Goal: Task Accomplishment & Management: Manage account settings

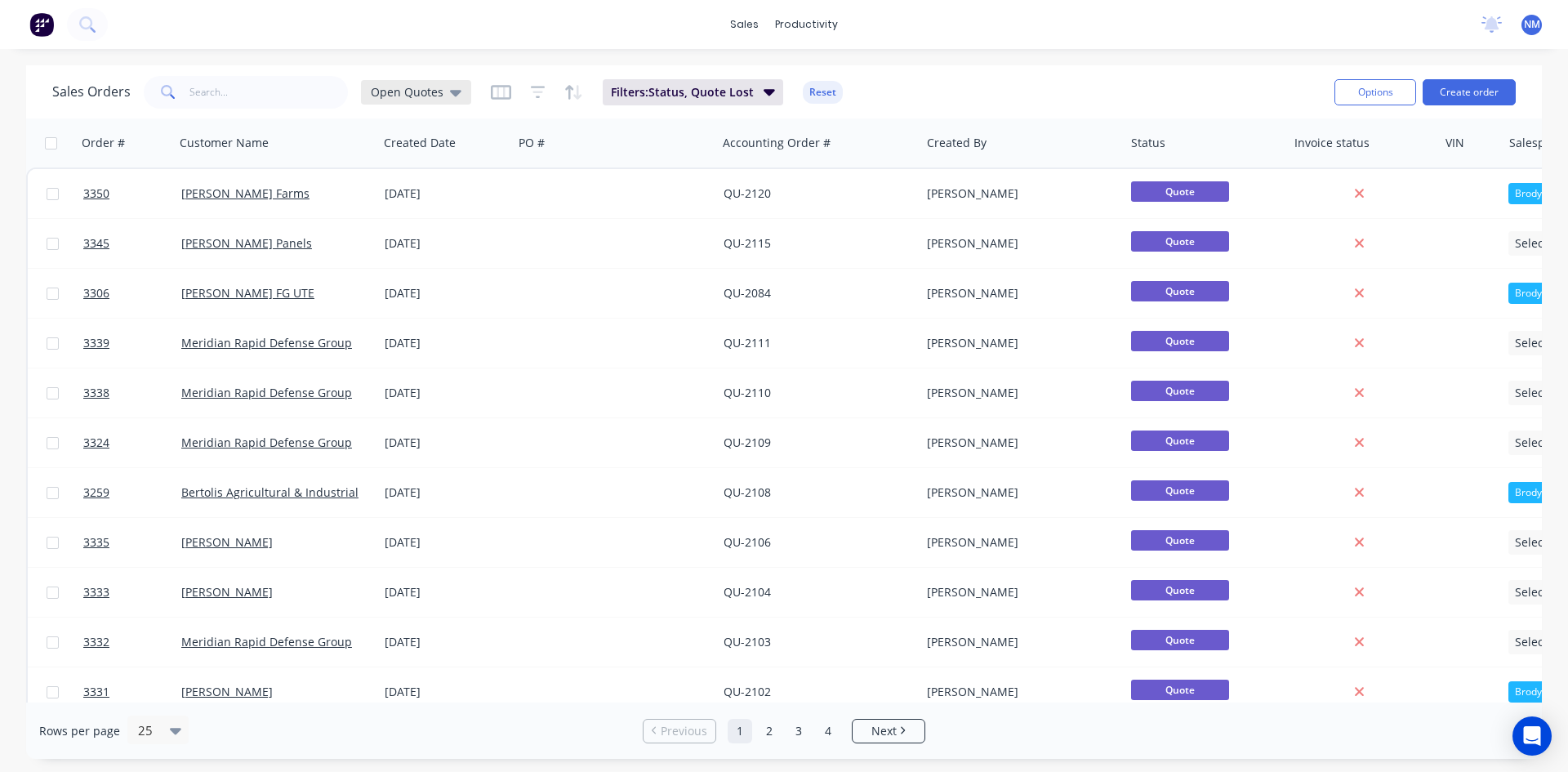
click at [452, 90] on icon at bounding box center [456, 92] width 11 height 7
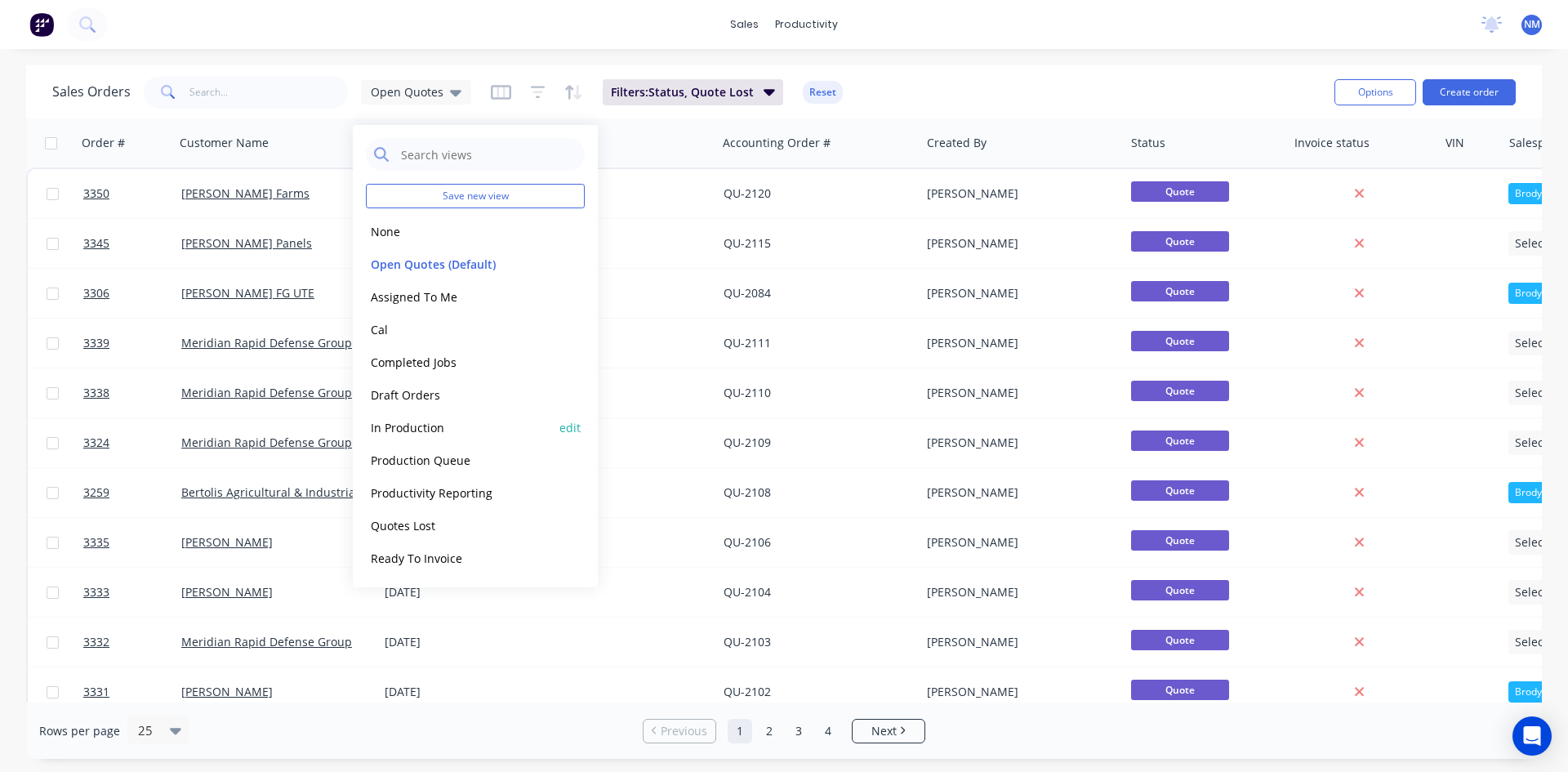
click at [430, 428] on button "In Production" at bounding box center [459, 428] width 187 height 19
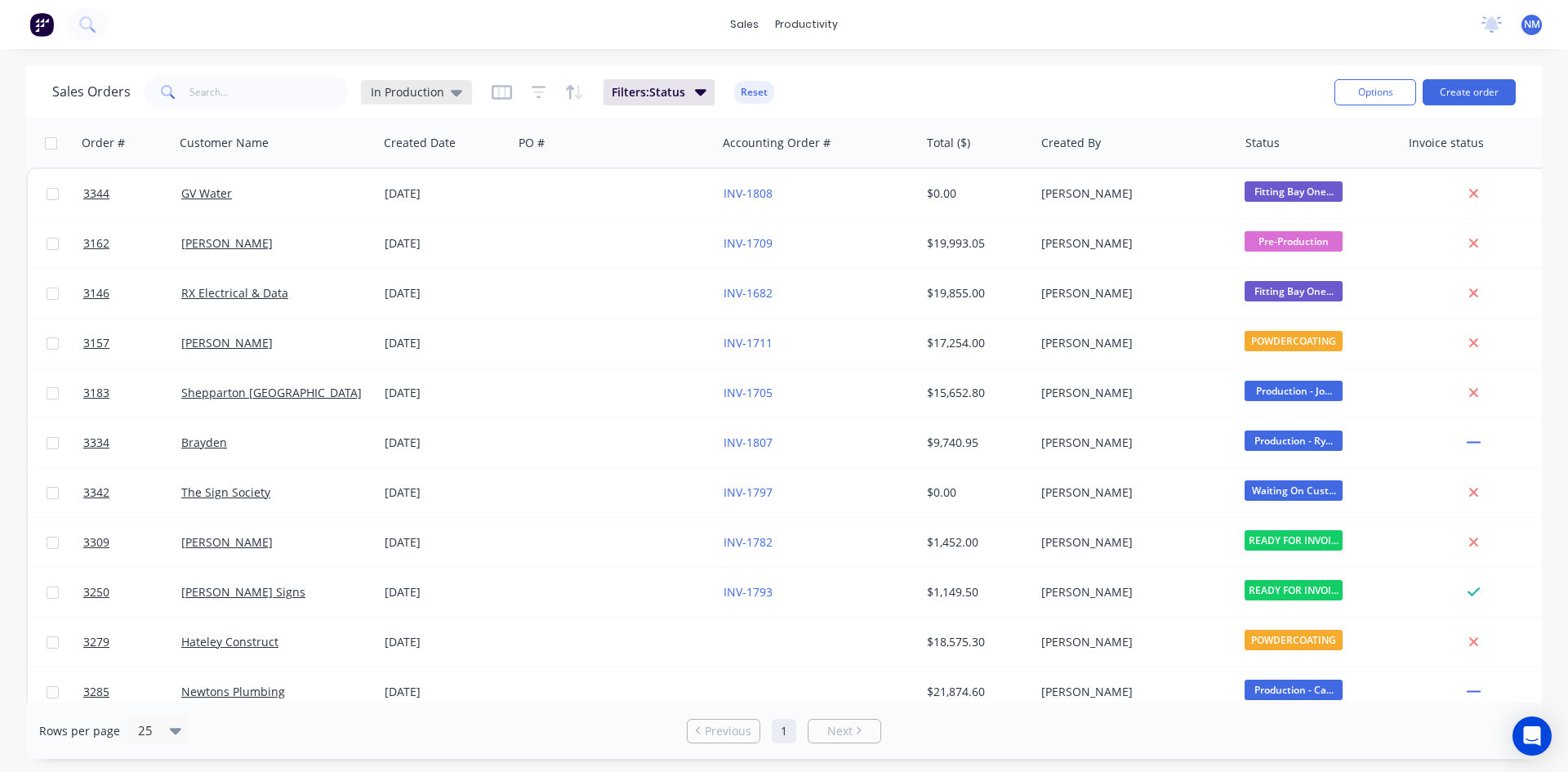
click at [404, 90] on span "In Production" at bounding box center [408, 91] width 74 height 17
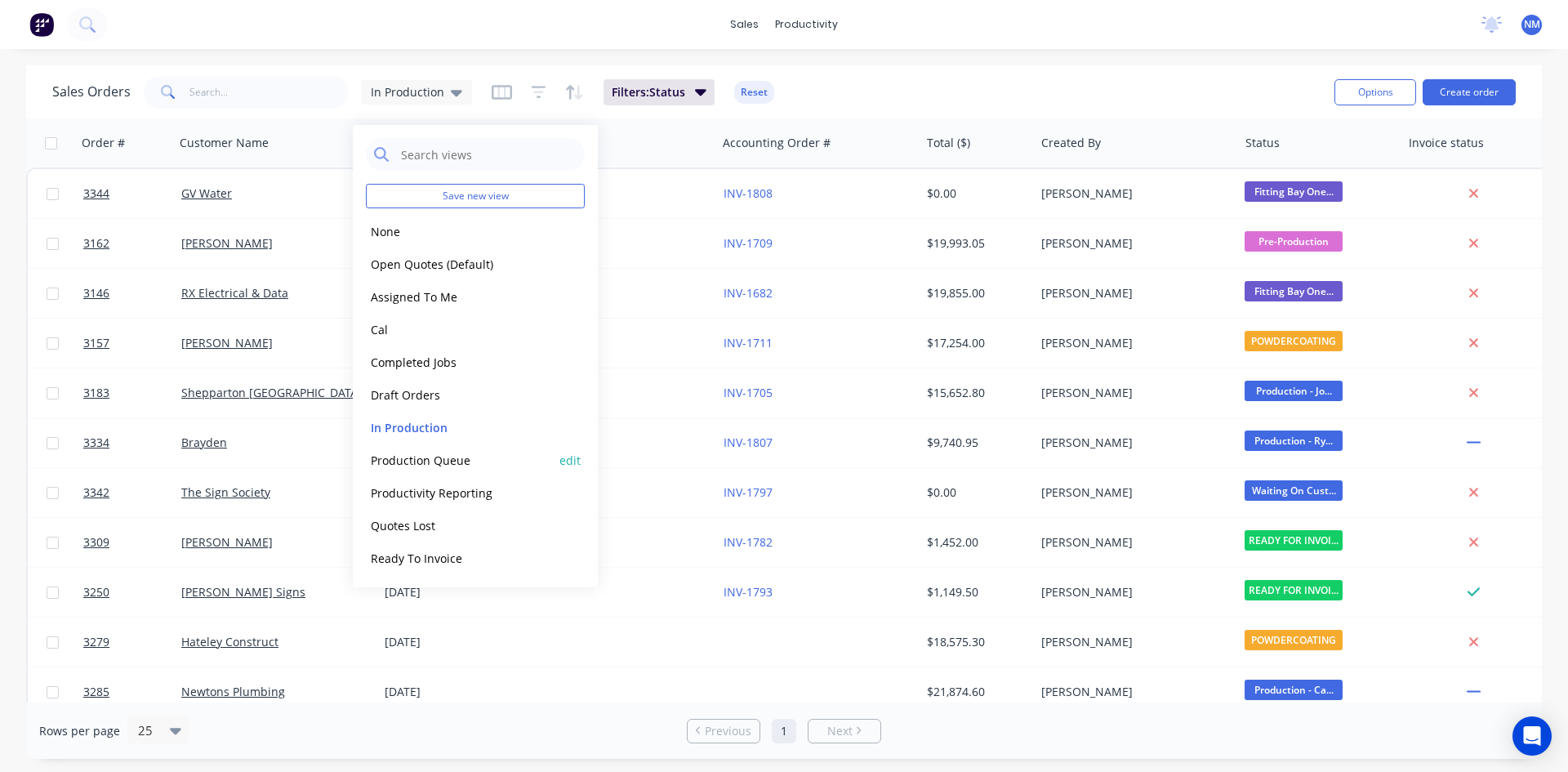
click at [447, 449] on div "Production Queue edit" at bounding box center [475, 460] width 219 height 33
click at [440, 457] on button "Production Queue" at bounding box center [459, 460] width 187 height 19
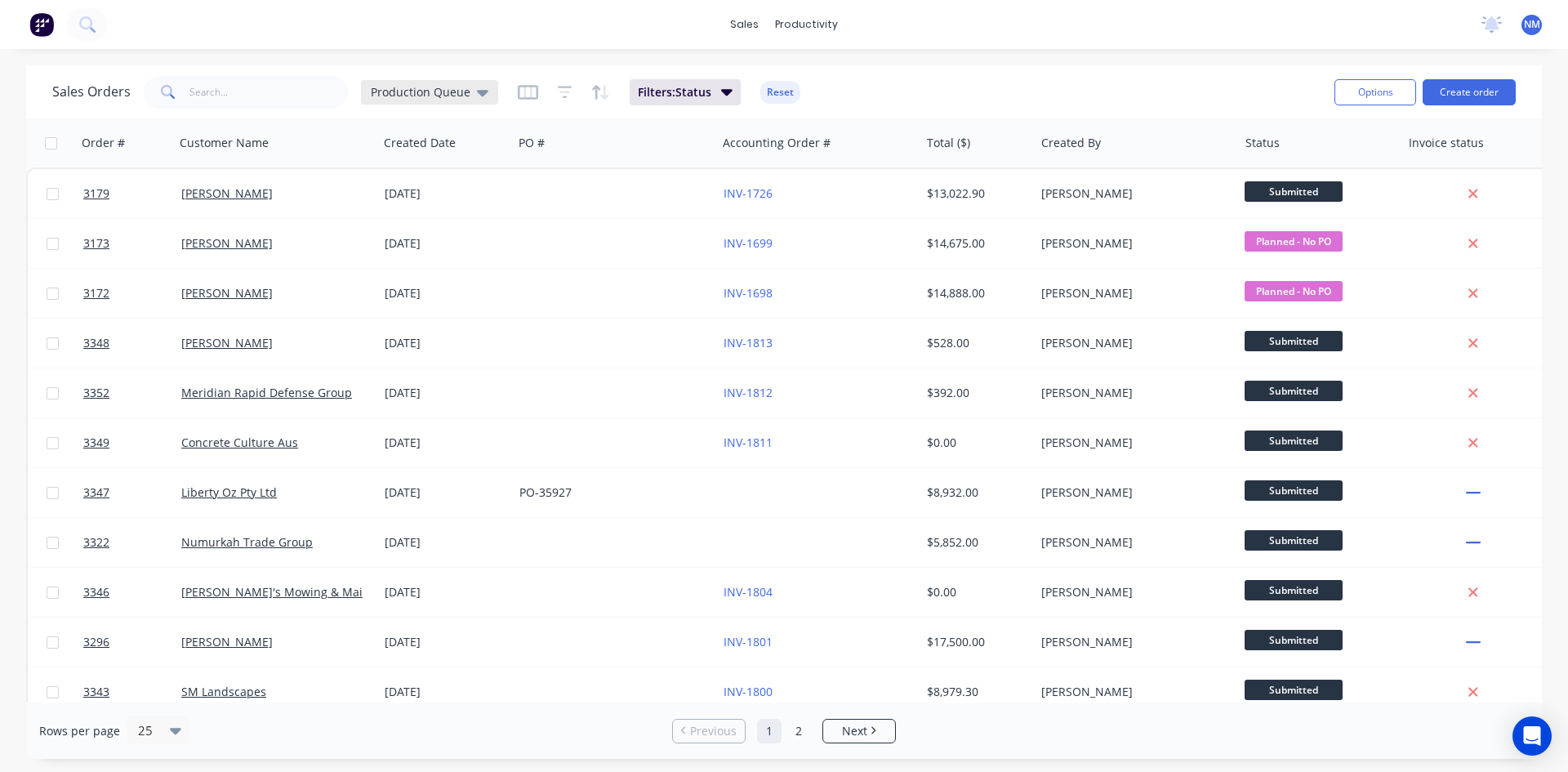
click at [477, 85] on icon at bounding box center [482, 91] width 11 height 18
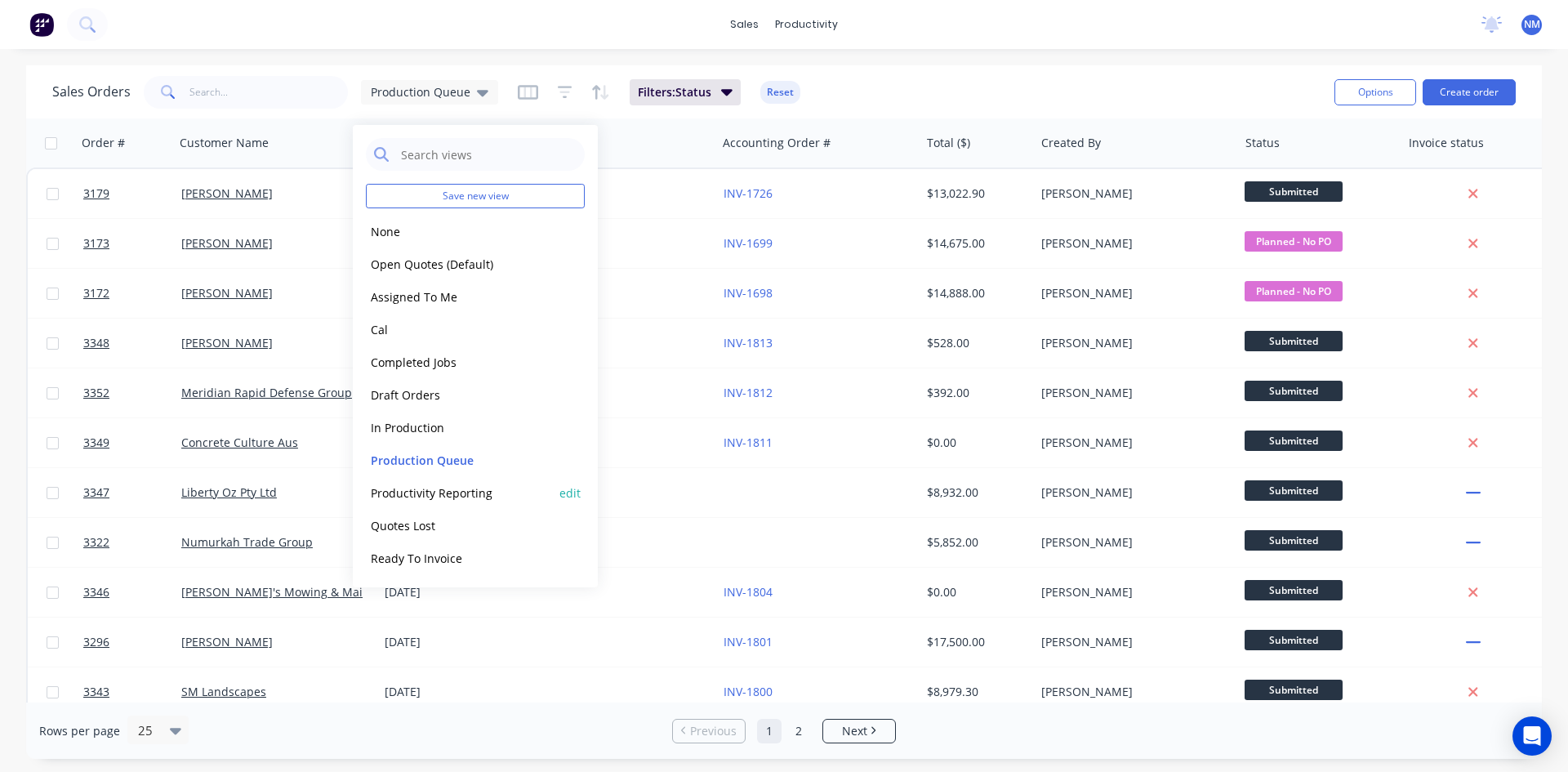
click at [462, 487] on button "Productivity Reporting" at bounding box center [459, 493] width 187 height 19
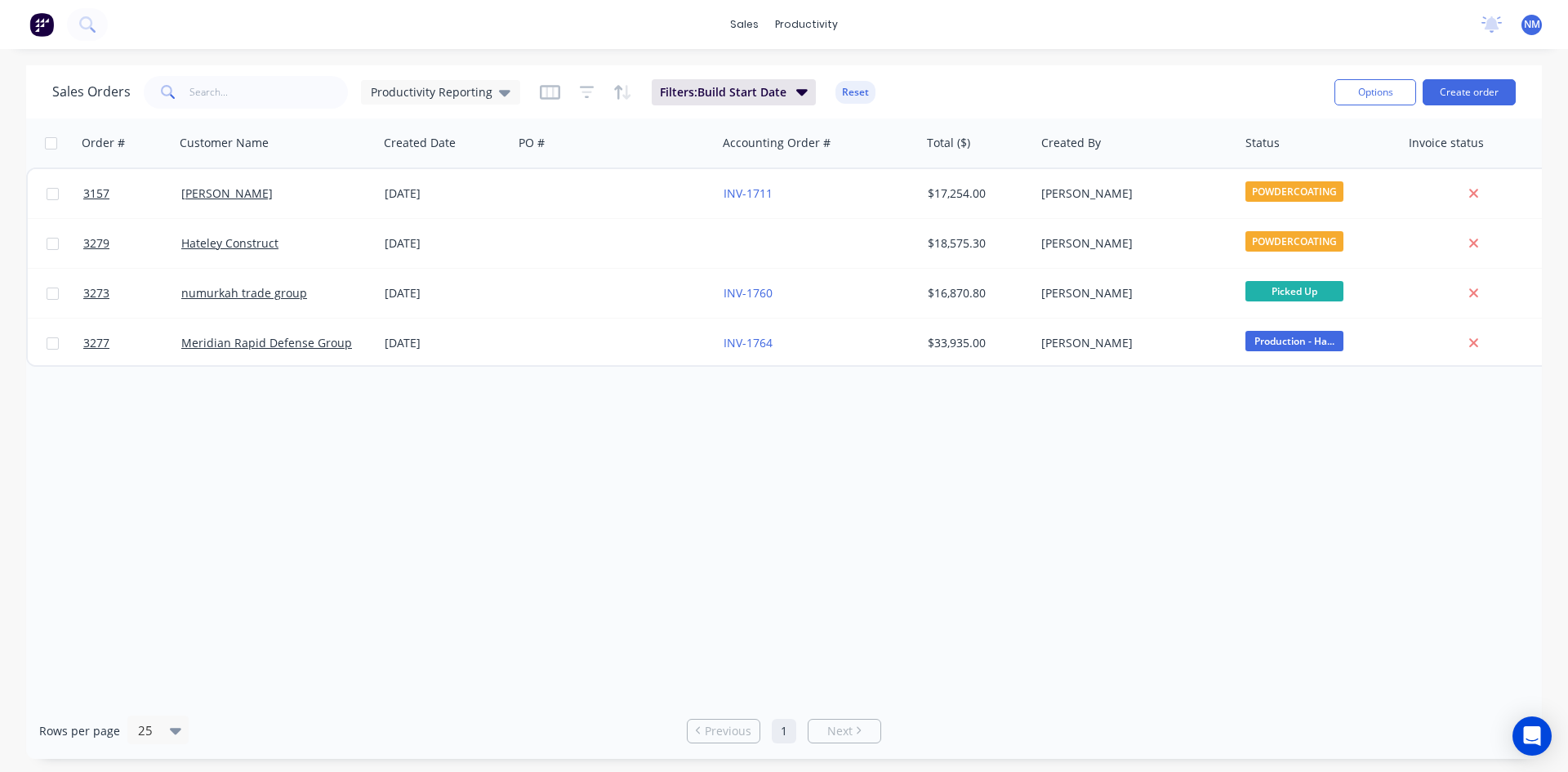
click at [1533, 22] on span "NM" at bounding box center [1531, 25] width 16 height 15
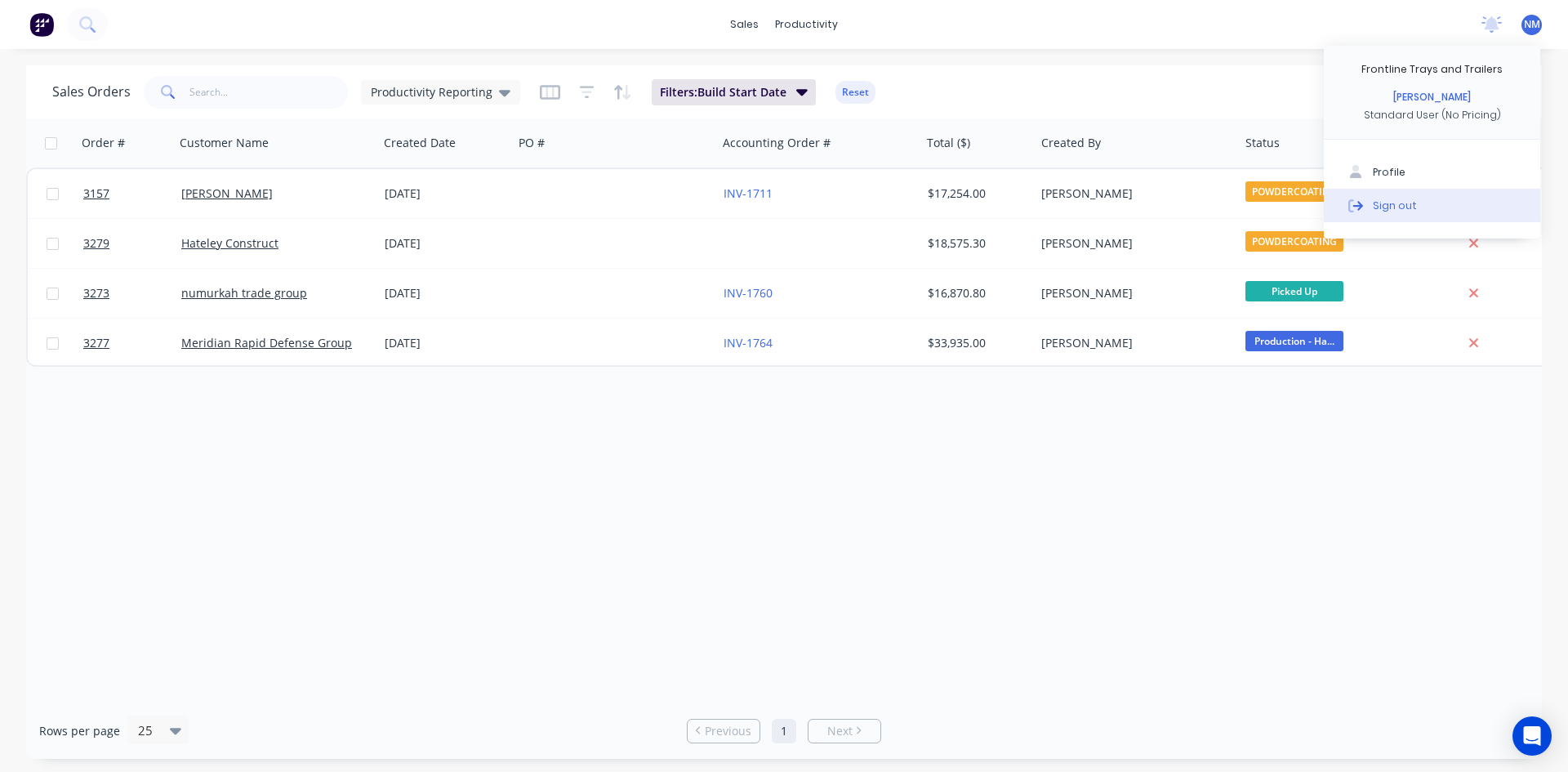
click at [1413, 202] on button "Sign out" at bounding box center [1432, 205] width 217 height 33
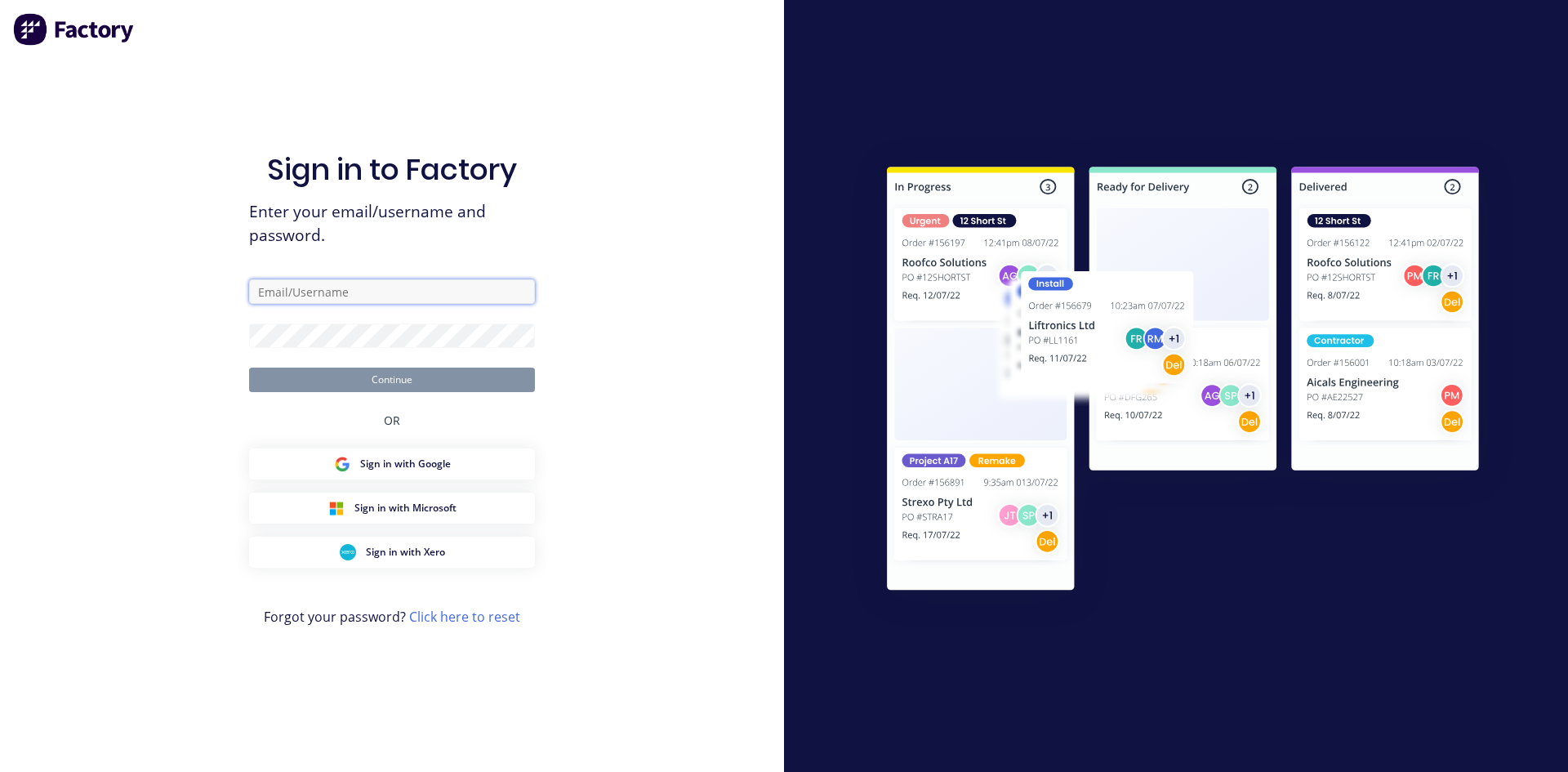
type input "[EMAIL_ADDRESS][DOMAIN_NAME]"
drag, startPoint x: 0, startPoint y: 0, endPoint x: 0, endPoint y: 302, distance: 302.0
click at [0, 302] on div "Sign in to Factory Enter your email/username and password. nick@frontlinetrays.…" at bounding box center [392, 386] width 784 height 772
click at [304, 377] on button "Continue" at bounding box center [391, 380] width 286 height 25
